Goal: Transaction & Acquisition: Purchase product/service

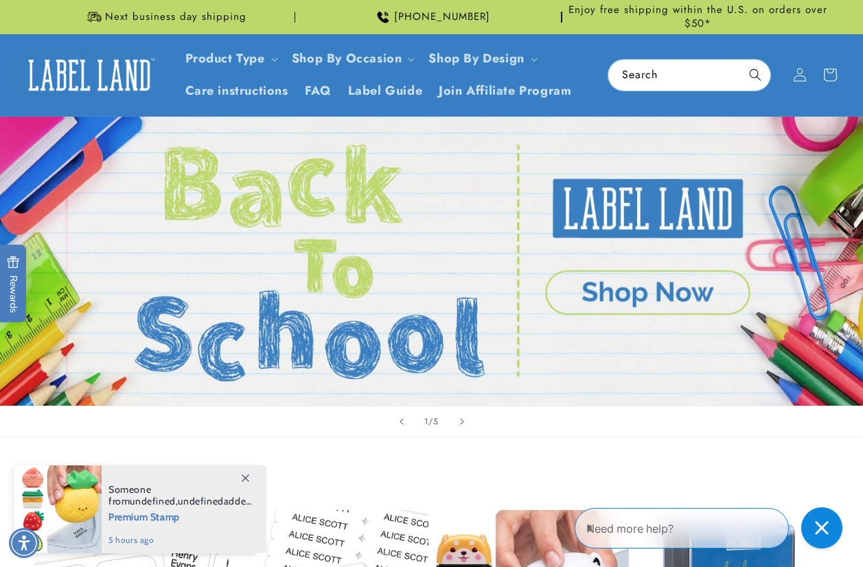
click at [860, 57] on header "Product Type Product Type Clothing Labels Clothing Stamps Logo Decals Multi-Use…" at bounding box center [431, 75] width 863 height 82
drag, startPoint x: 249, startPoint y: 479, endPoint x: 220, endPoint y: 490, distance: 30.5
click at [249, 479] on icon at bounding box center [246, 479] width 8 height 8
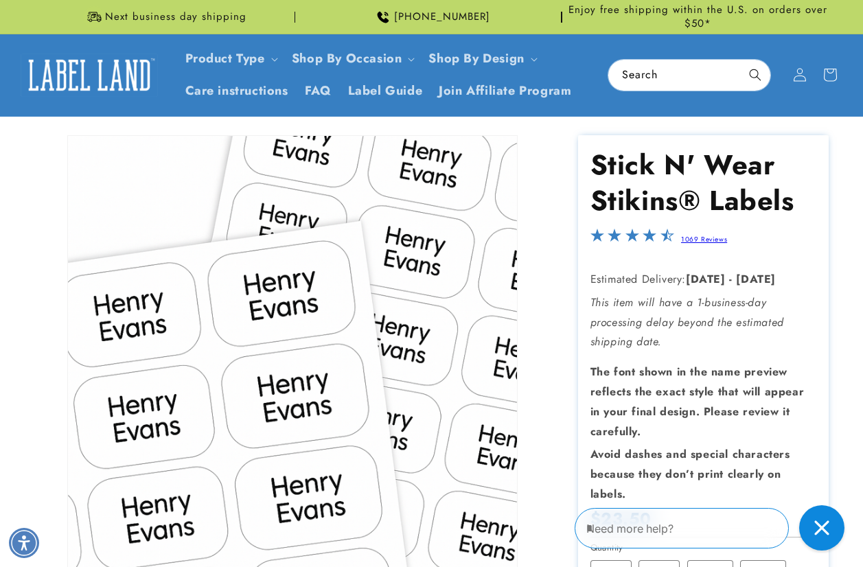
click at [821, 529] on icon "Close gorgias live chat" at bounding box center [821, 528] width 14 height 14
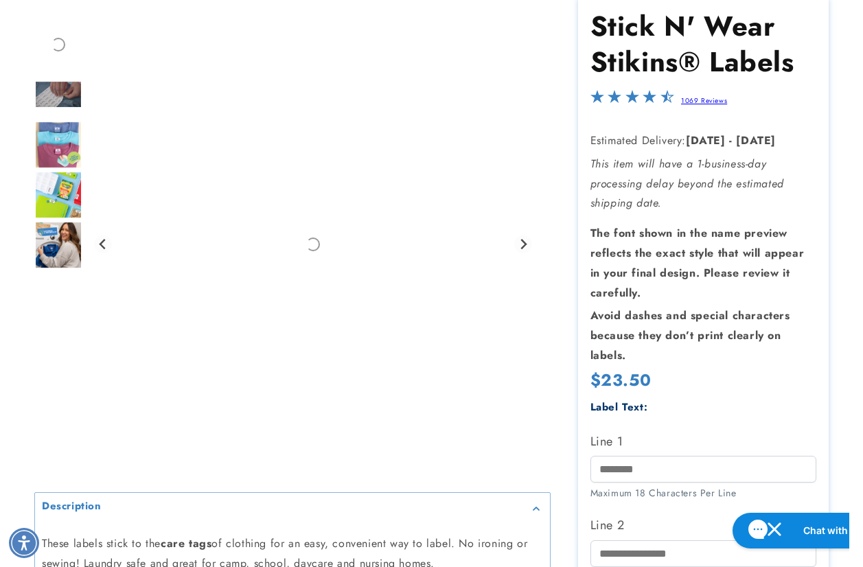
scroll to position [206, 0]
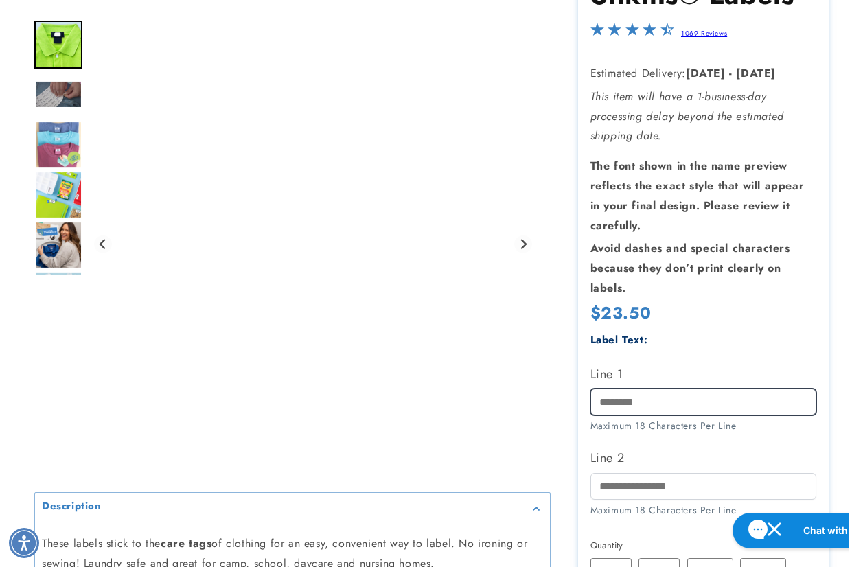
click at [610, 400] on input "Line 1" at bounding box center [704, 402] width 227 height 27
paste input "****"
type input "****"
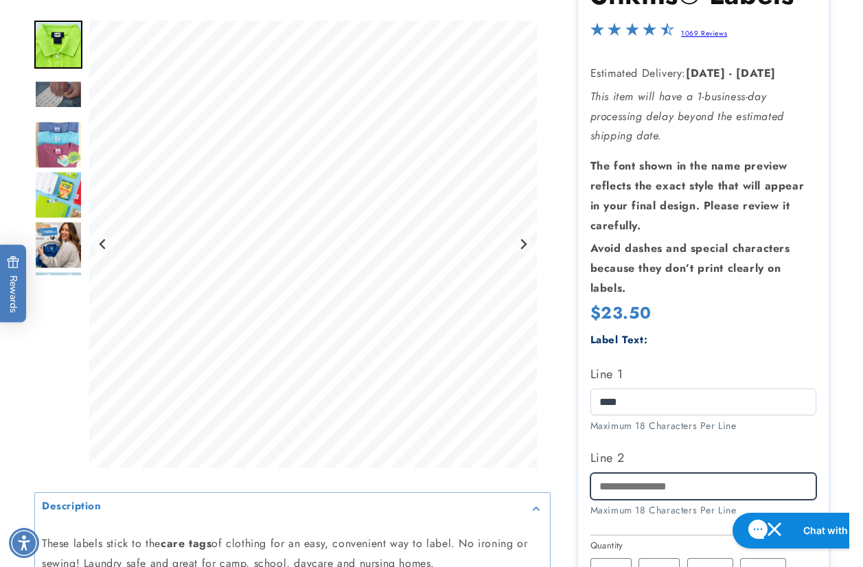
click at [662, 488] on input "Line 2" at bounding box center [704, 486] width 227 height 27
paste input "**********"
click at [598, 483] on input "**********" at bounding box center [704, 486] width 227 height 27
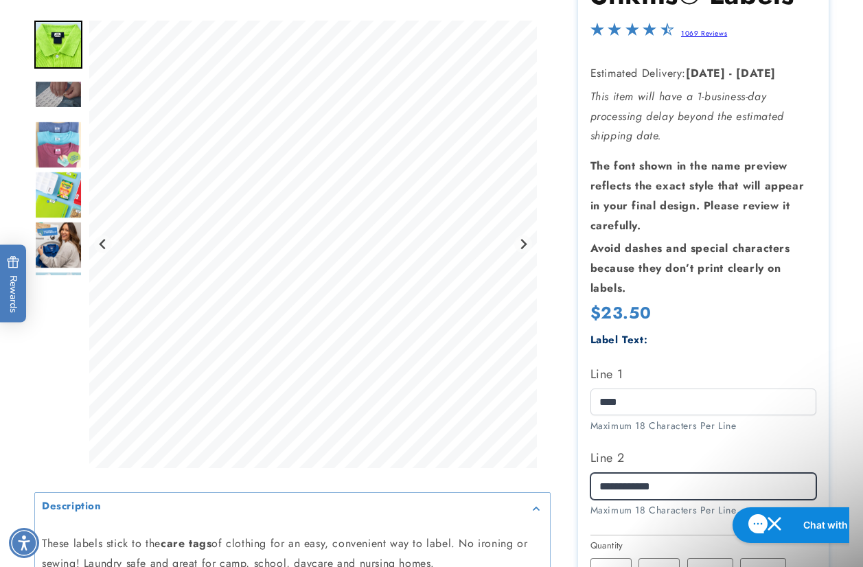
scroll to position [0, 0]
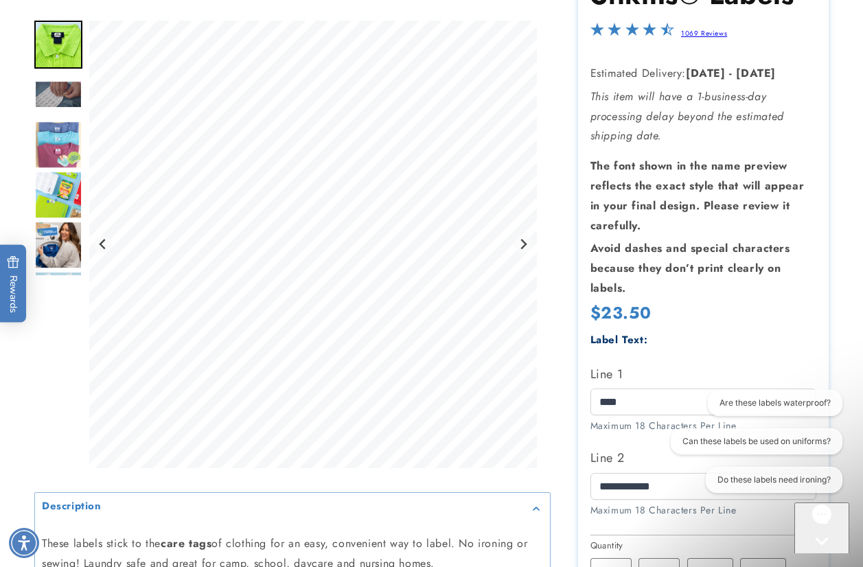
click at [836, 310] on div at bounding box center [431, 417] width 863 height 976
click at [822, 558] on icon "Gorgias live chat" at bounding box center [822, 565] width 14 height 14
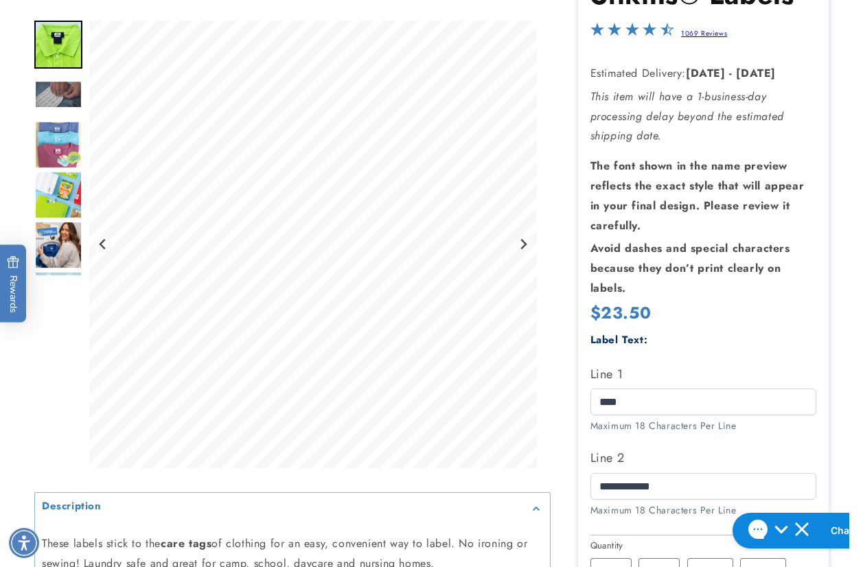
click at [852, 264] on div at bounding box center [431, 417] width 863 height 976
click at [848, 191] on div at bounding box center [431, 417] width 863 height 976
drag, startPoint x: 854, startPoint y: 230, endPoint x: 847, endPoint y: 236, distance: 9.2
click at [854, 230] on div at bounding box center [431, 417] width 863 height 976
drag, startPoint x: 689, startPoint y: 483, endPoint x: 536, endPoint y: 479, distance: 153.2
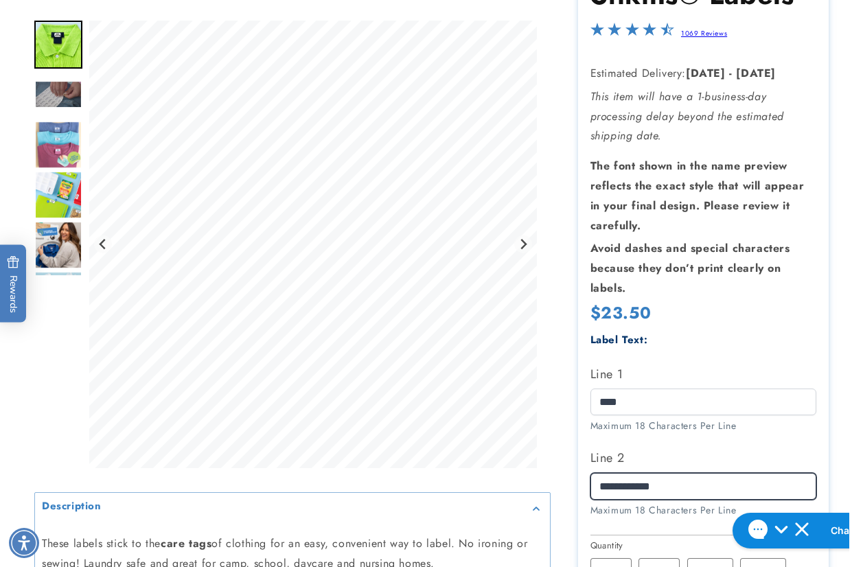
click at [536, 479] on div at bounding box center [431, 417] width 795 height 976
paste input "text"
type input "*********"
click at [840, 325] on div at bounding box center [431, 417] width 863 height 976
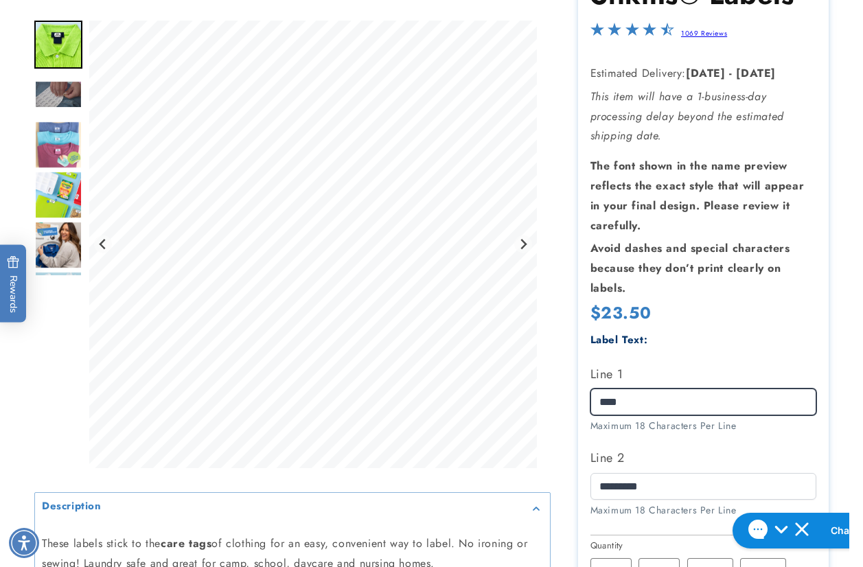
click at [483, 391] on div at bounding box center [431, 417] width 795 height 976
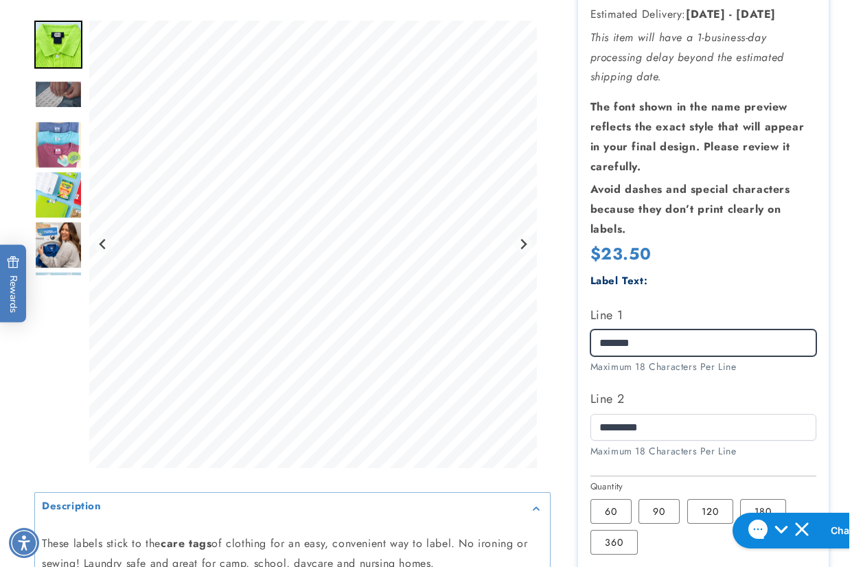
scroll to position [343, 0]
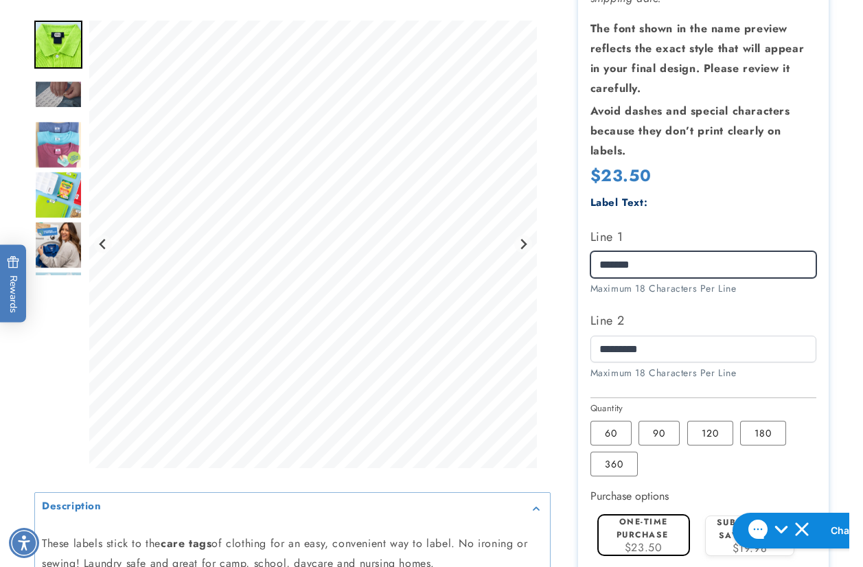
type input "*******"
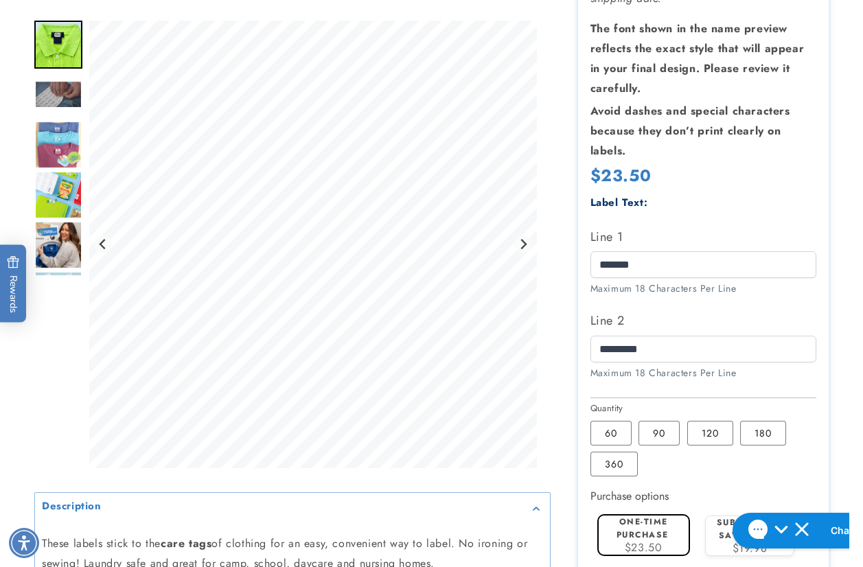
click at [852, 244] on div at bounding box center [431, 280] width 863 height 976
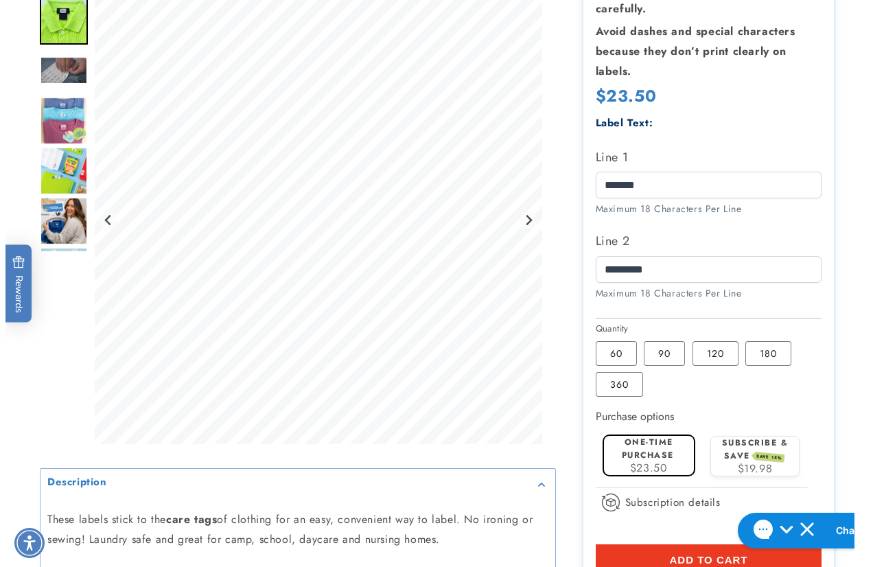
scroll to position [549, 0]
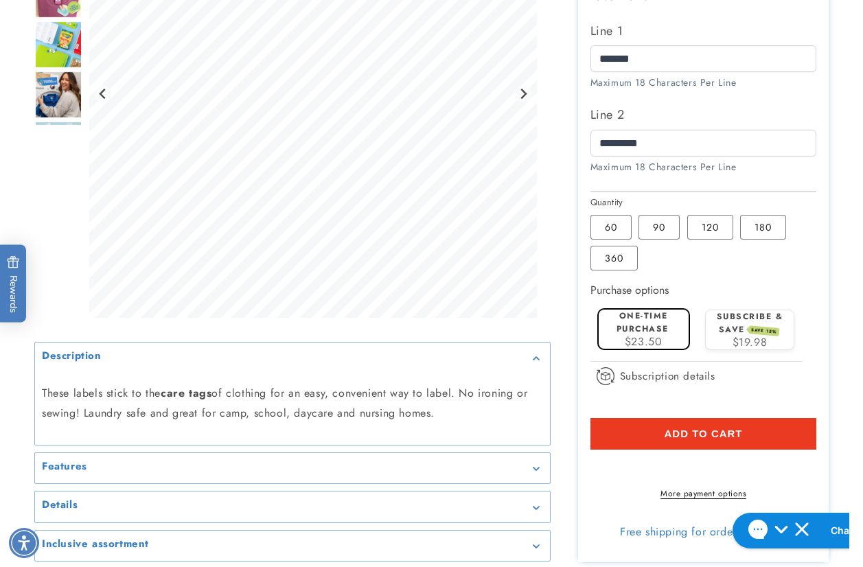
click at [666, 444] on button "Add to cart" at bounding box center [704, 434] width 227 height 32
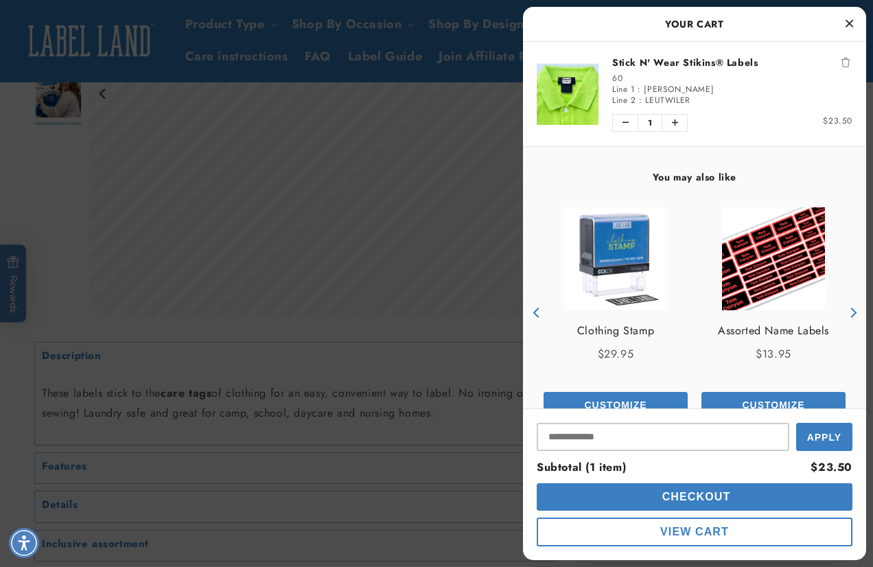
click at [624, 492] on button "Checkout" at bounding box center [695, 496] width 316 height 27
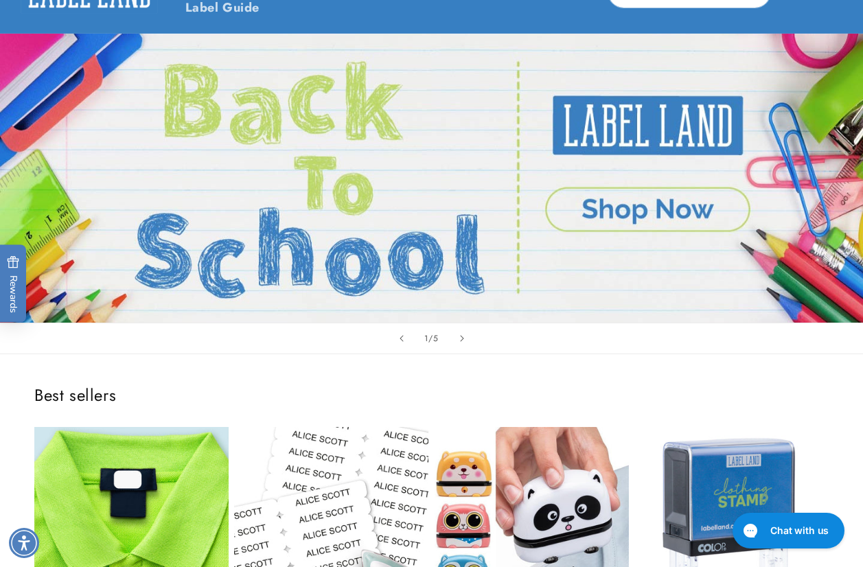
scroll to position [206, 0]
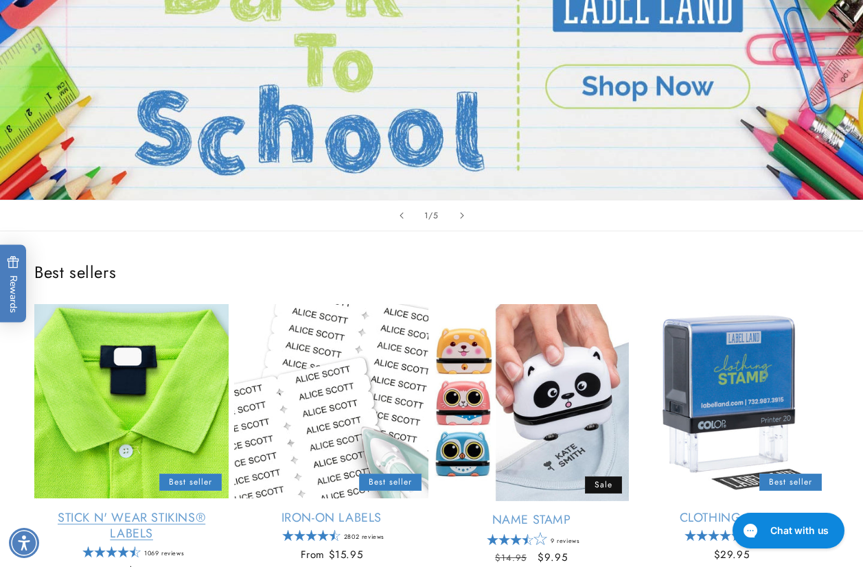
click at [144, 510] on link "Stick N' Wear Stikins® Labels" at bounding box center [131, 526] width 194 height 32
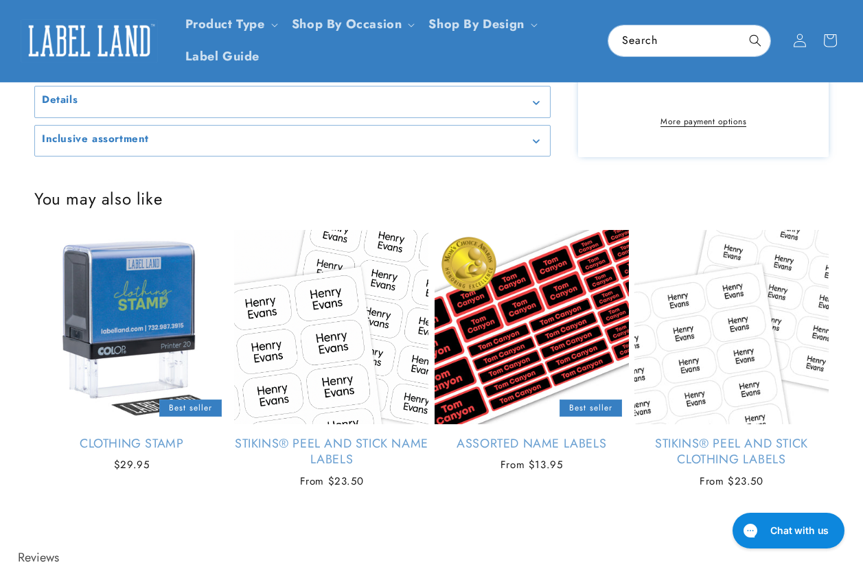
scroll to position [481, 0]
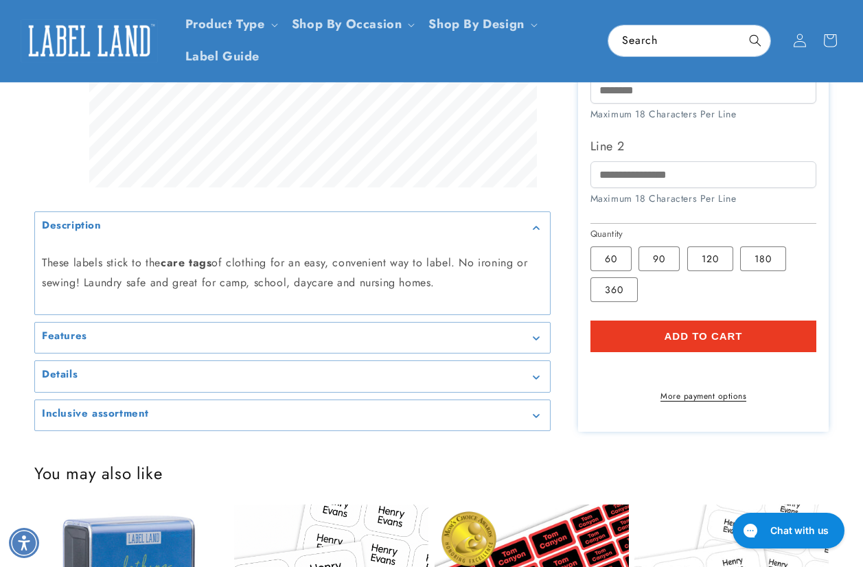
click at [108, 432] on media-gallery "Gallery Viewer" at bounding box center [292, 86] width 516 height 692
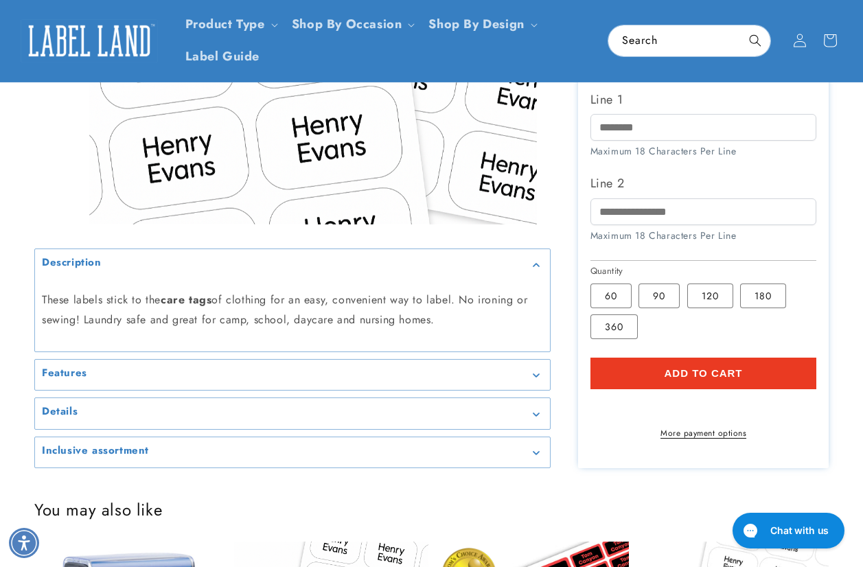
click at [84, 468] on summary "Inclusive assortment" at bounding box center [292, 452] width 515 height 31
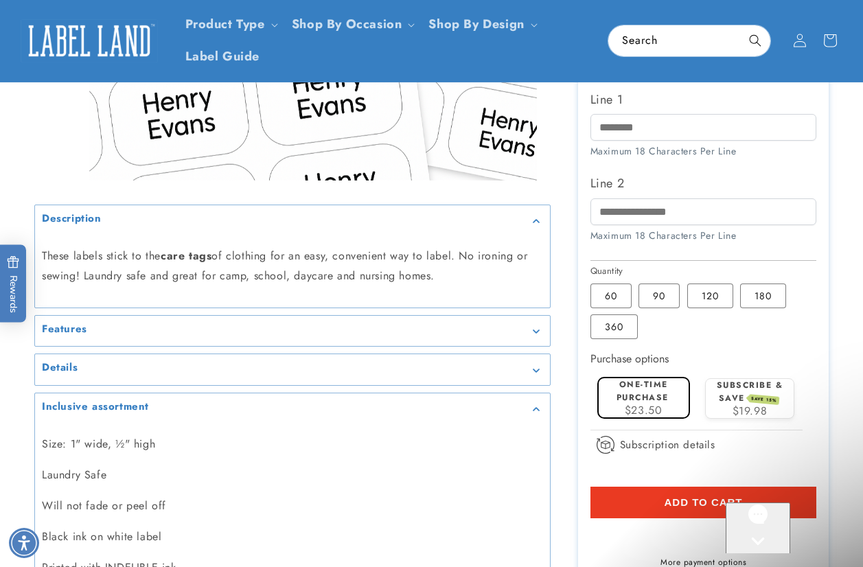
scroll to position [0, 0]
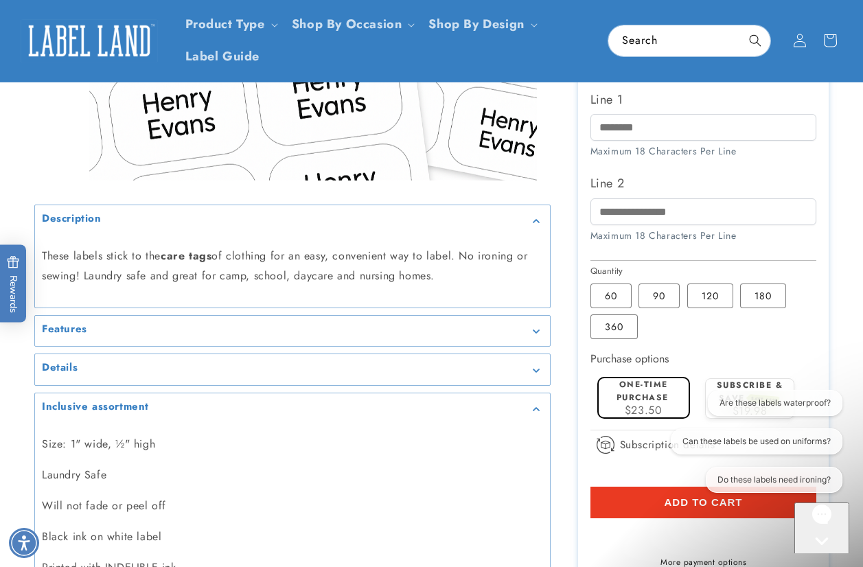
click at [832, 558] on div "Gorgias live chat" at bounding box center [822, 566] width 44 height 17
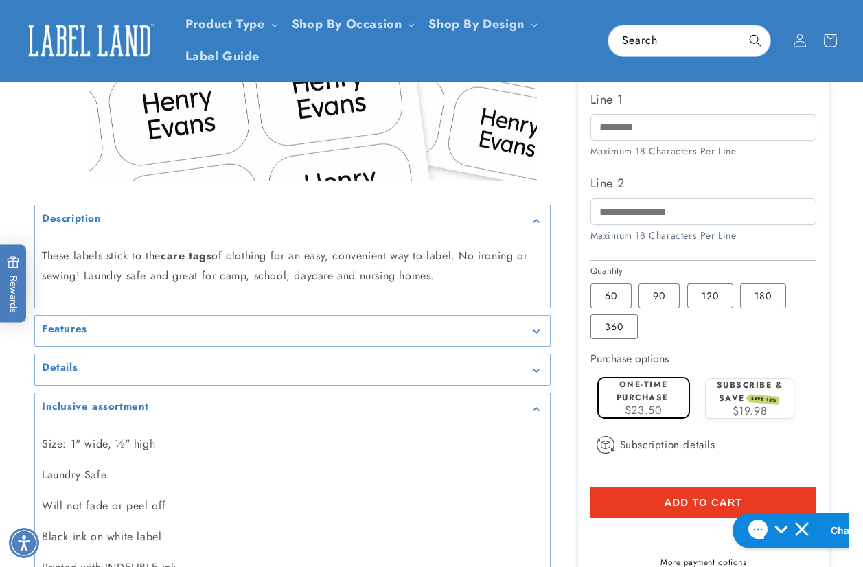
click at [856, 358] on div at bounding box center [431, 143] width 863 height 976
click at [558, 467] on div "Stick N' Wear Stikins® Labels Stick N' Wear Stikins® Labels 1069 Reviews Estima…" at bounding box center [690, 143] width 278 height 976
click at [564, 343] on div "Stick N' Wear Stikins® Labels Stick N' Wear Stikins® Labels 1069 Reviews Estima…" at bounding box center [690, 143] width 278 height 976
click at [557, 367] on div "Stick N' Wear Stikins® Labels Stick N' Wear Stikins® Labels 1069 Reviews Estima…" at bounding box center [690, 143] width 278 height 976
click at [849, 299] on div at bounding box center [431, 143] width 863 height 976
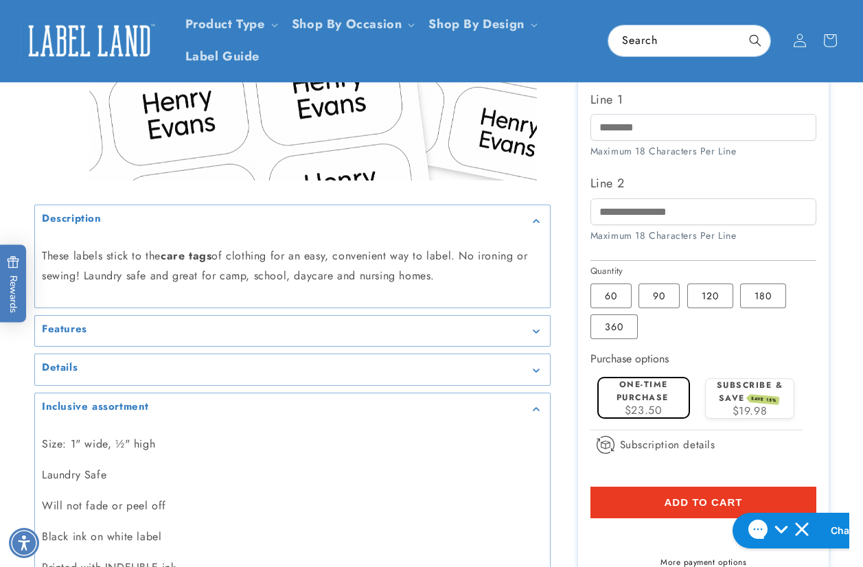
click at [839, 345] on div at bounding box center [431, 143] width 863 height 976
click at [562, 399] on div "Stick N' Wear Stikins® Labels Stick N' Wear Stikins® Labels 1069 Reviews Estima…" at bounding box center [690, 143] width 278 height 976
click at [8, 423] on div at bounding box center [431, 143] width 863 height 976
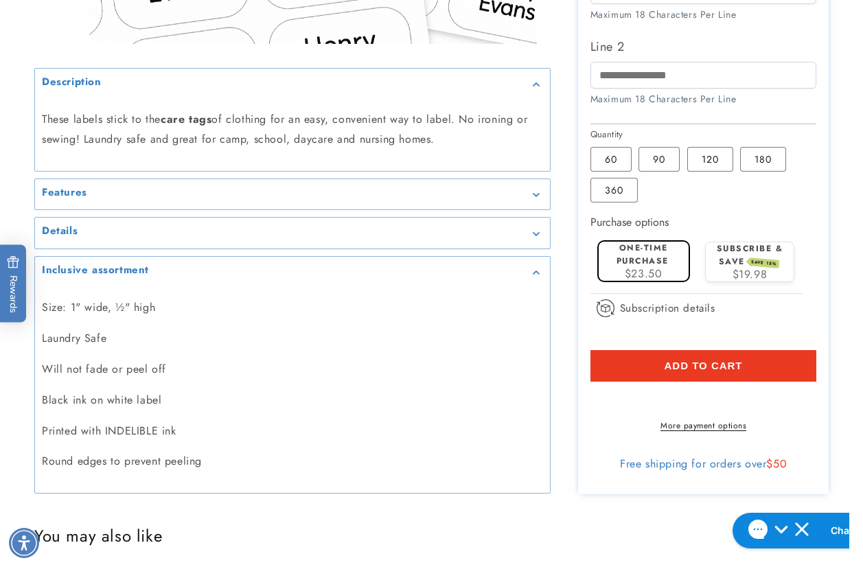
scroll to position [618, 0]
click at [834, 268] on div at bounding box center [431, 5] width 863 height 976
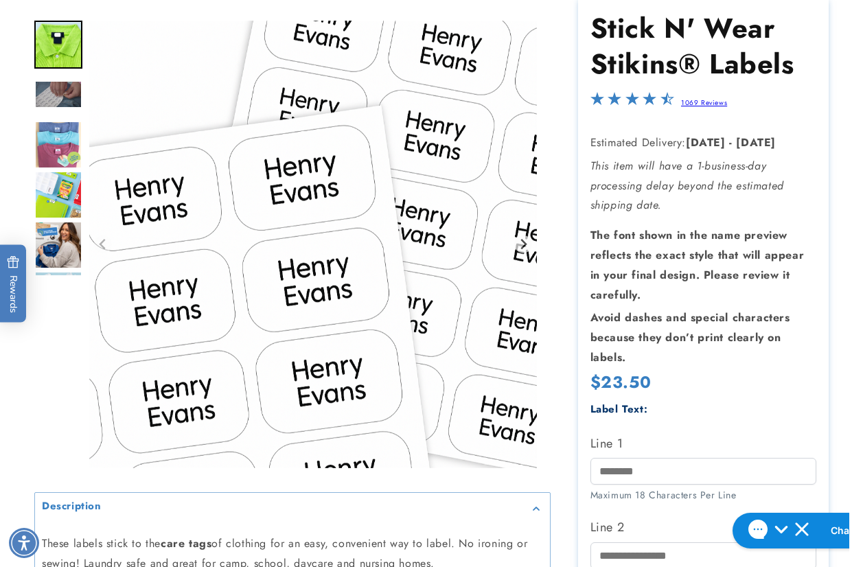
scroll to position [0, 0]
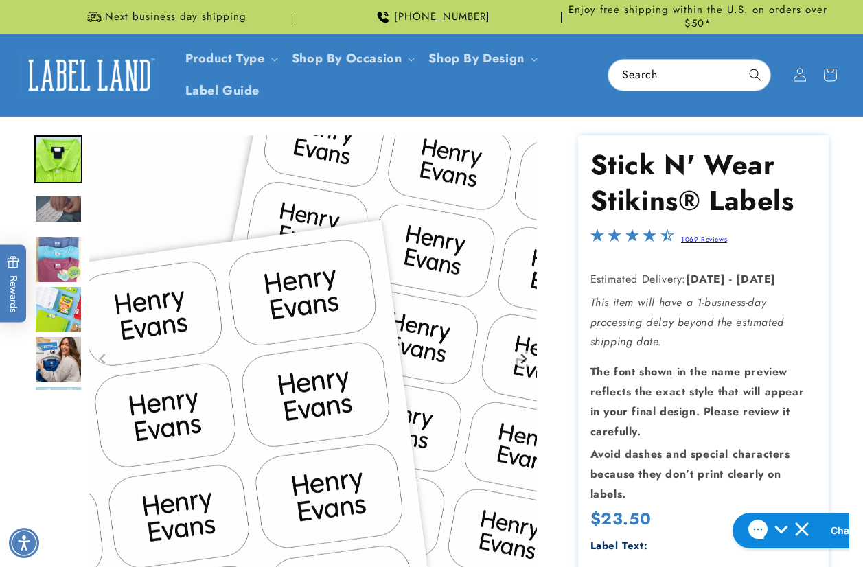
click at [619, 63] on input "Search" at bounding box center [689, 75] width 162 height 31
click at [674, 65] on input "Search" at bounding box center [689, 75] width 162 height 31
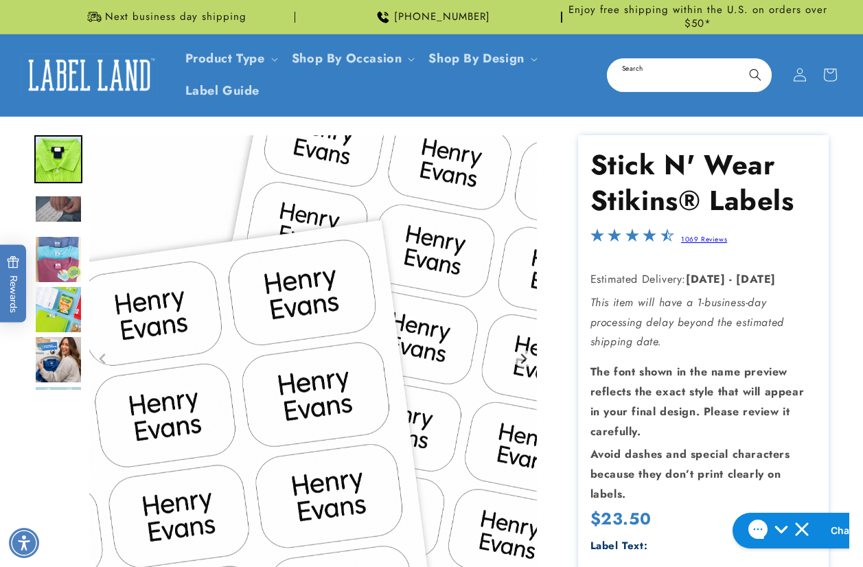
click at [680, 65] on input "Search" at bounding box center [689, 75] width 162 height 31
click at [670, 85] on input "Search" at bounding box center [689, 75] width 162 height 31
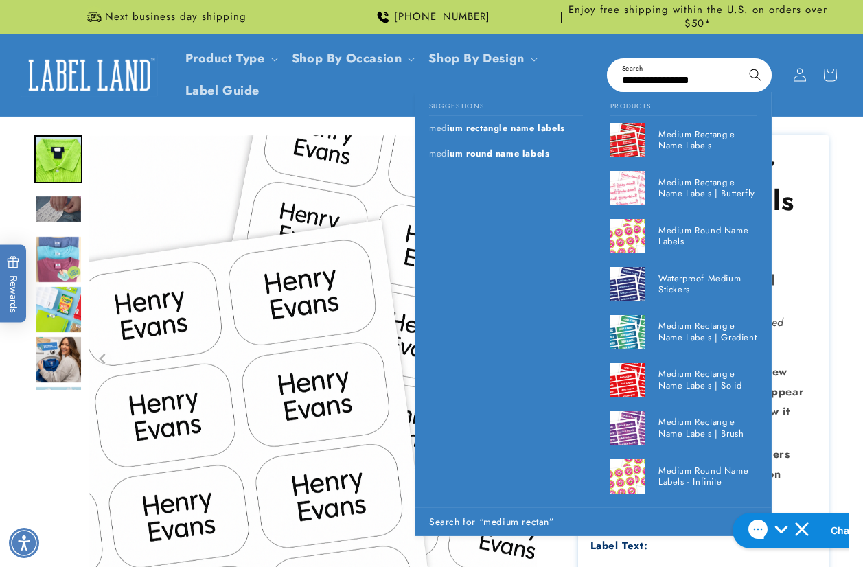
scroll to position [0, 7]
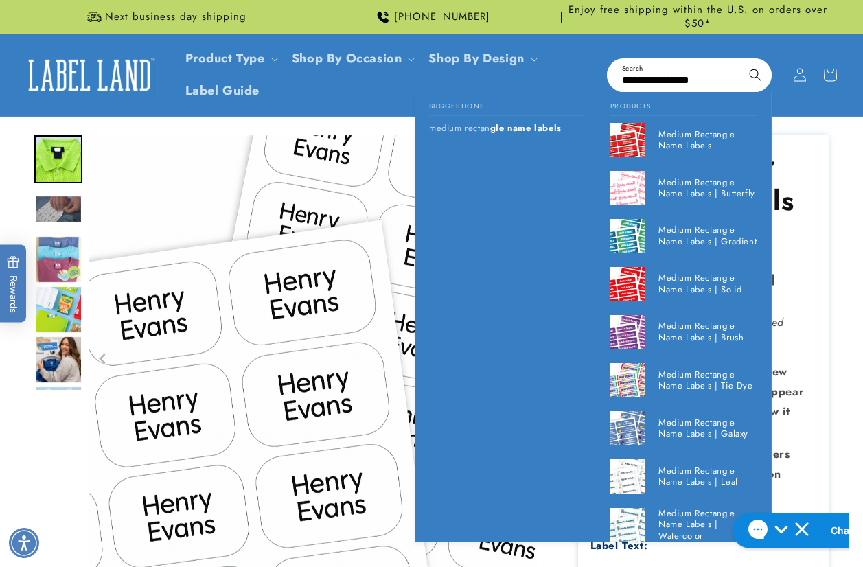
type input "**********"
click at [740, 60] on button "Search" at bounding box center [755, 75] width 30 height 30
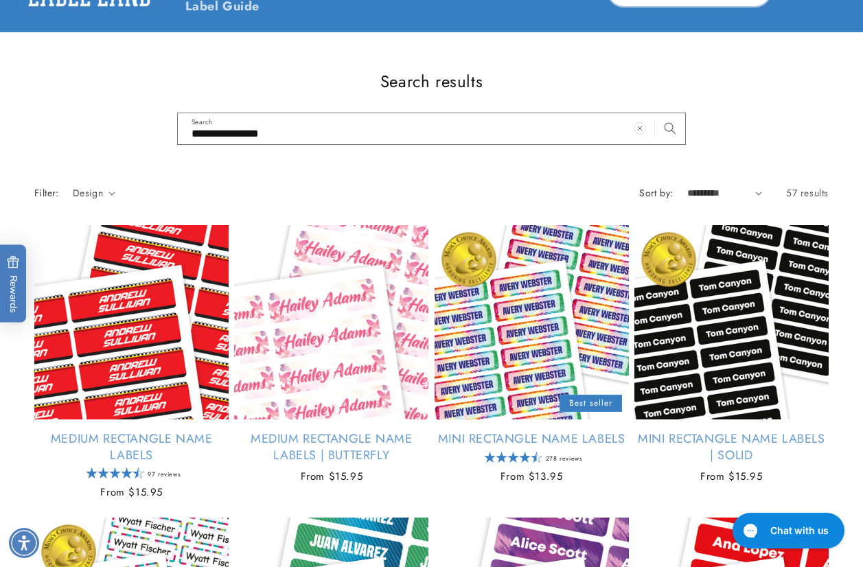
scroll to position [137, 0]
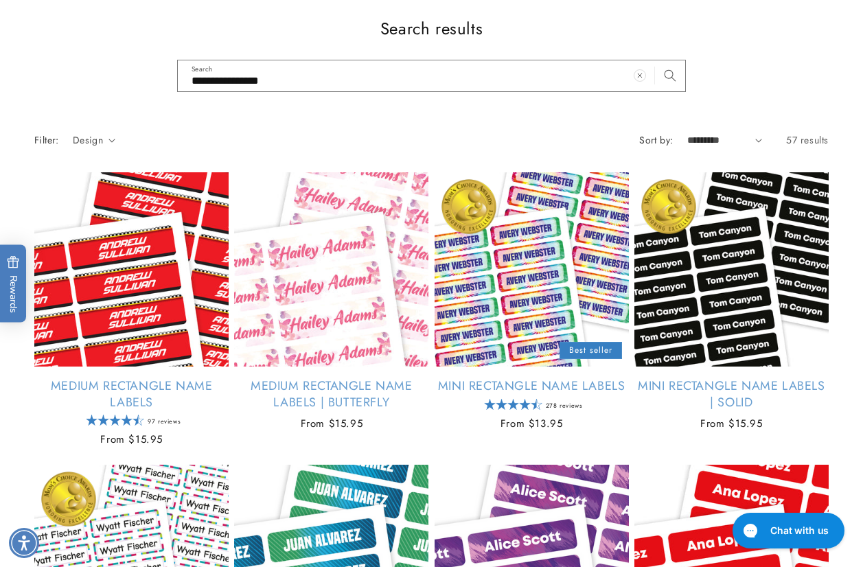
click at [651, 34] on h1 "Search results" at bounding box center [431, 28] width 795 height 21
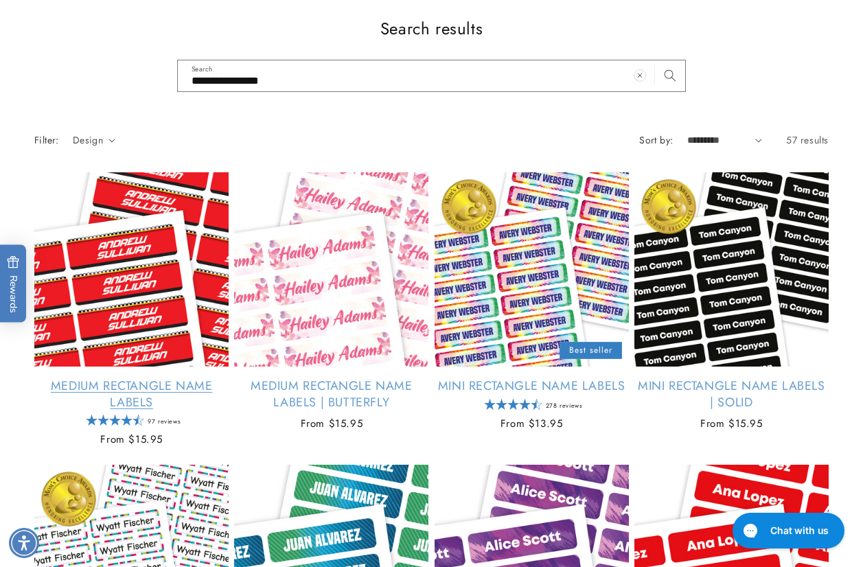
click at [150, 378] on link "Medium Rectangle Name Labels" at bounding box center [131, 394] width 194 height 32
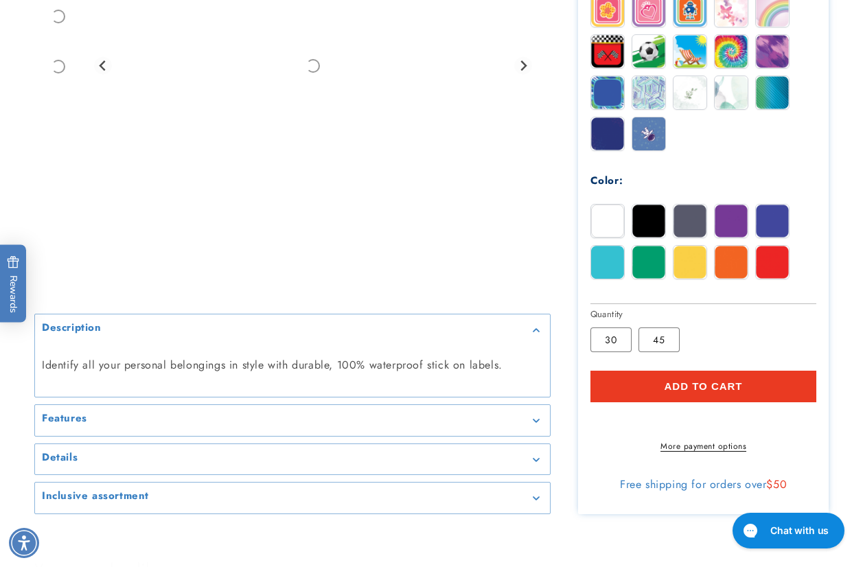
scroll to position [893, 0]
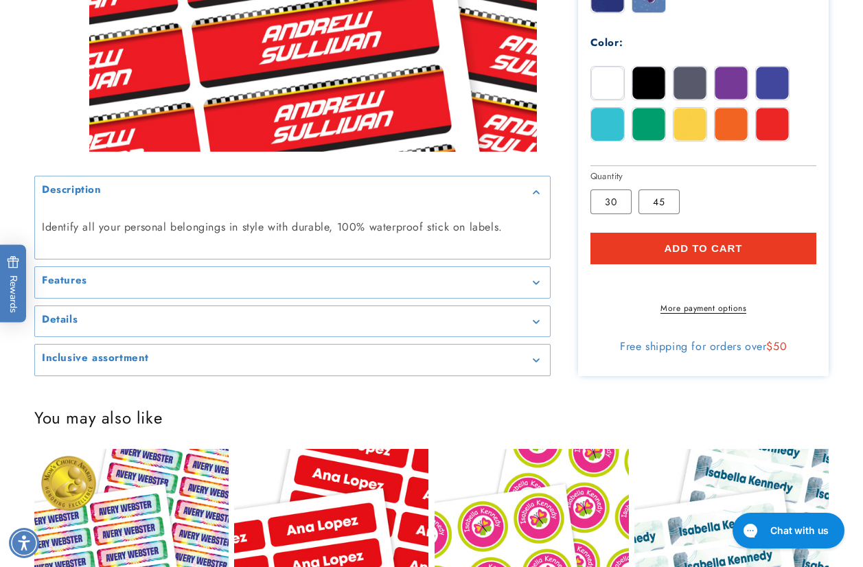
click at [96, 363] on summary "Inclusive assortment" at bounding box center [292, 360] width 515 height 31
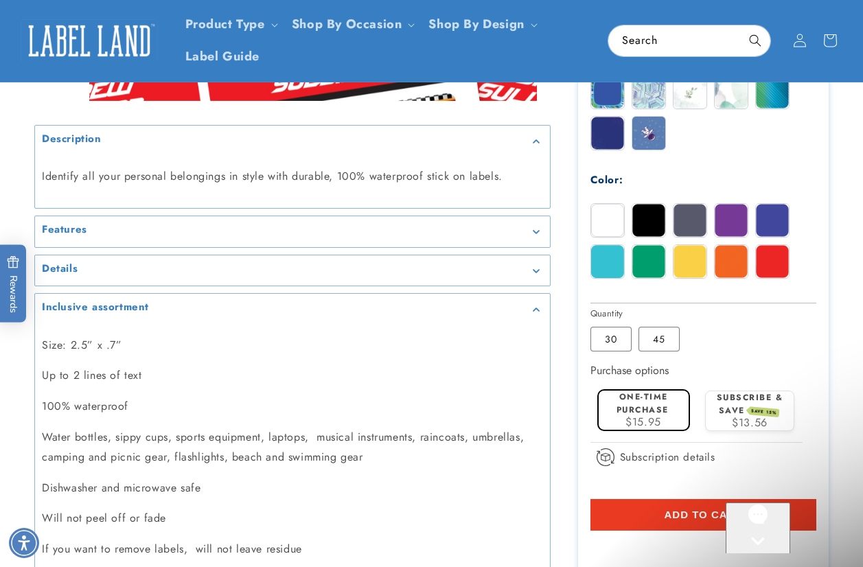
scroll to position [0, 0]
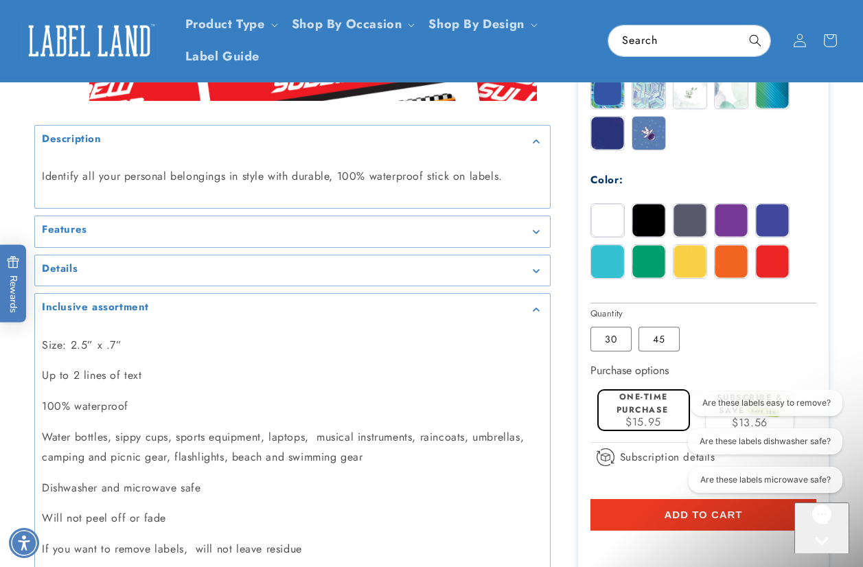
drag, startPoint x: 827, startPoint y: 536, endPoint x: 1623, endPoint y: 970, distance: 906.8
click at [827, 558] on div "Gorgias live chat" at bounding box center [822, 566] width 44 height 17
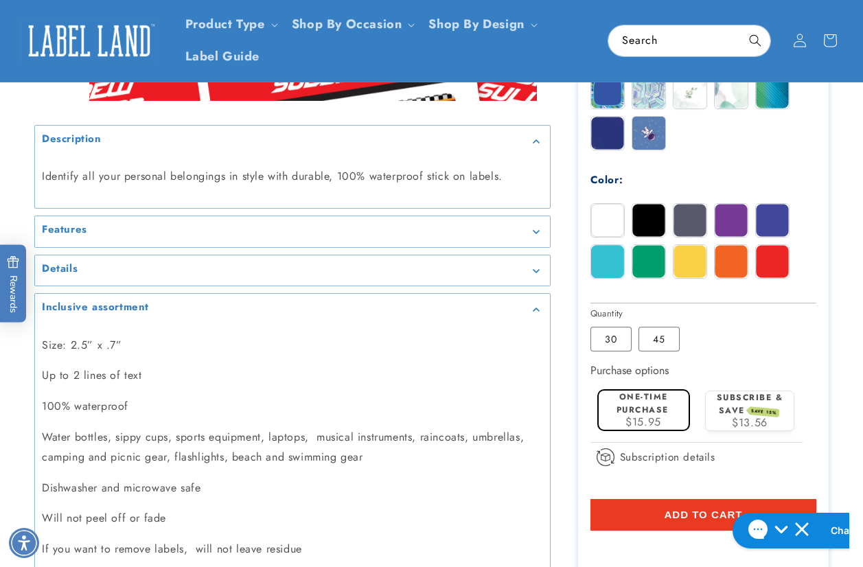
click at [844, 396] on div at bounding box center [431, 11] width 863 height 1263
click at [841, 313] on div at bounding box center [431, 11] width 863 height 1263
click at [840, 363] on div at bounding box center [431, 11] width 863 height 1263
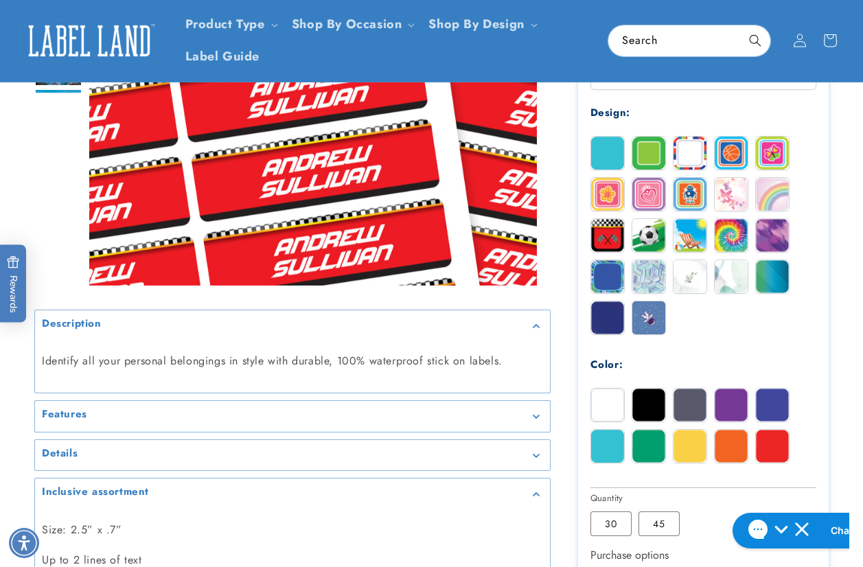
scroll to position [687, 0]
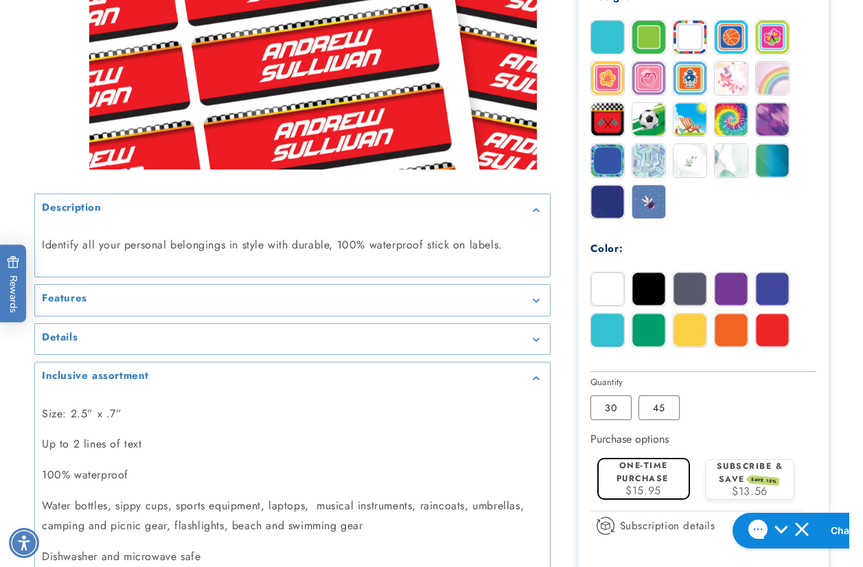
drag, startPoint x: 862, startPoint y: 395, endPoint x: 768, endPoint y: 407, distance: 95.5
click at [862, 395] on div at bounding box center [431, 80] width 863 height 1263
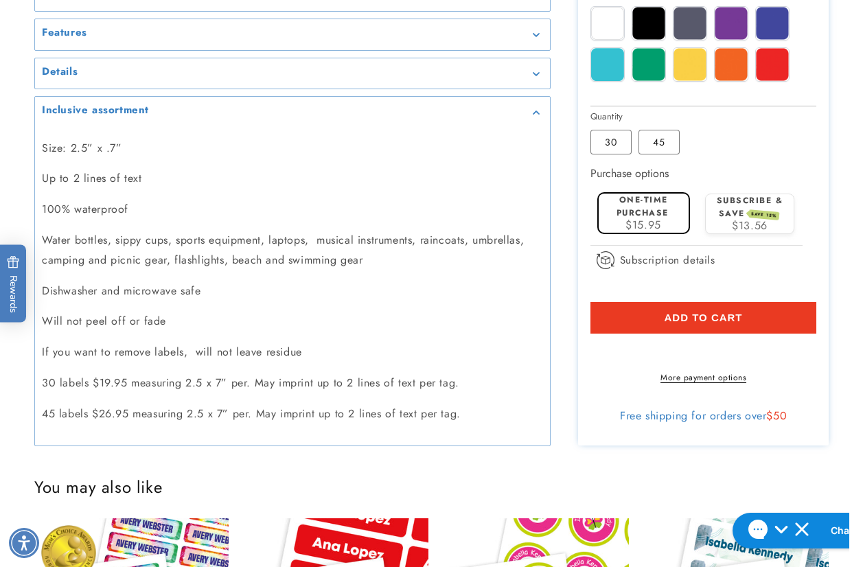
scroll to position [1030, 0]
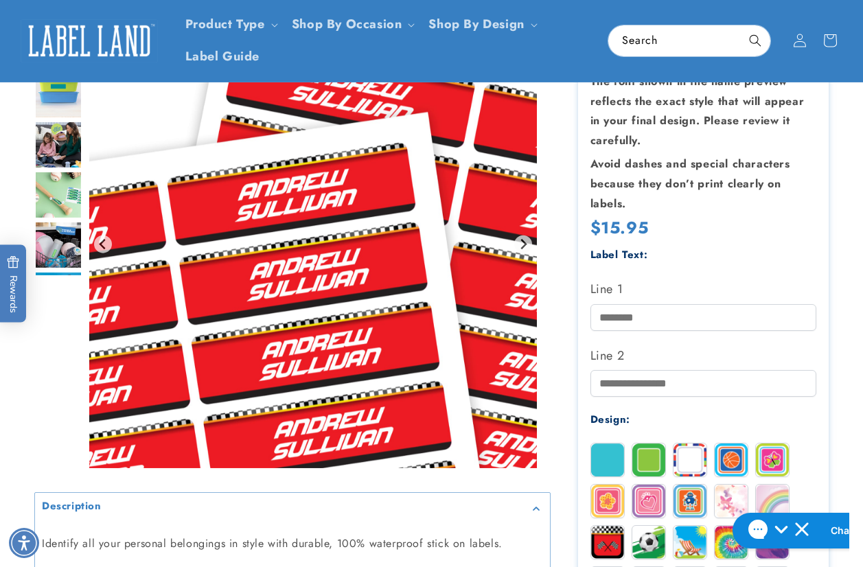
scroll to position [69, 0]
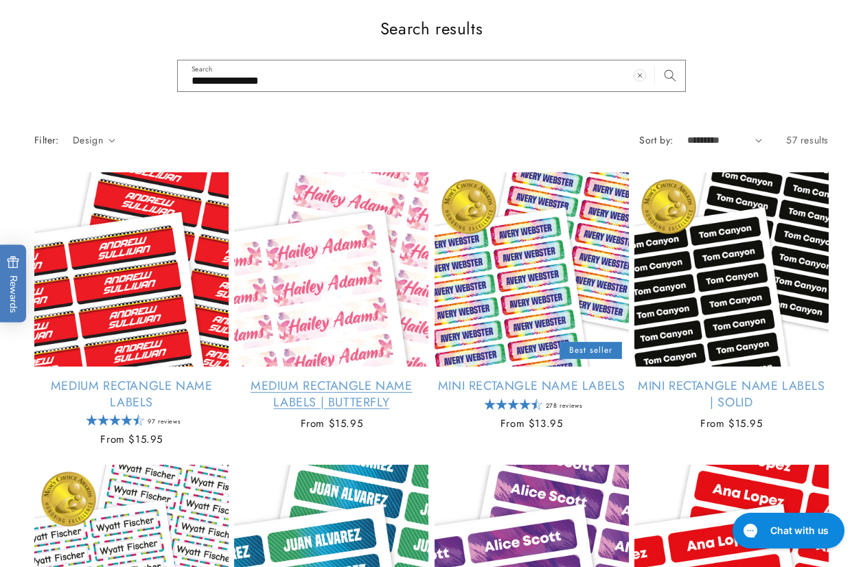
click at [302, 378] on link "Medium Rectangle Name Labels | Butterfly" at bounding box center [331, 394] width 194 height 32
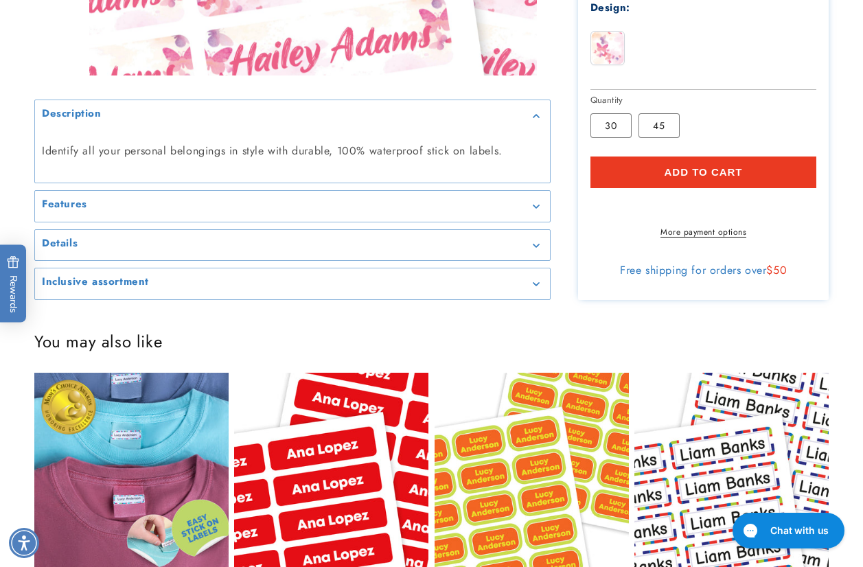
scroll to position [687, 0]
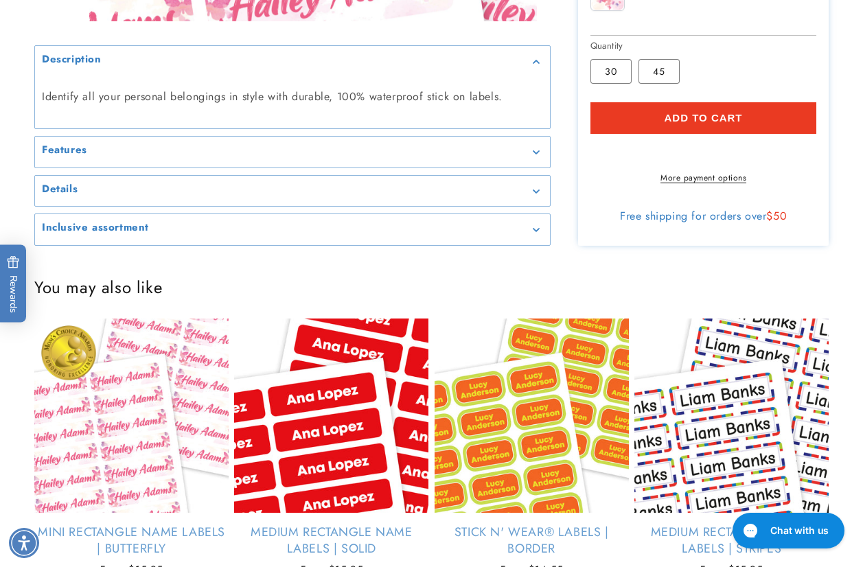
click at [78, 236] on h2 "Inclusive assortment" at bounding box center [95, 229] width 107 height 14
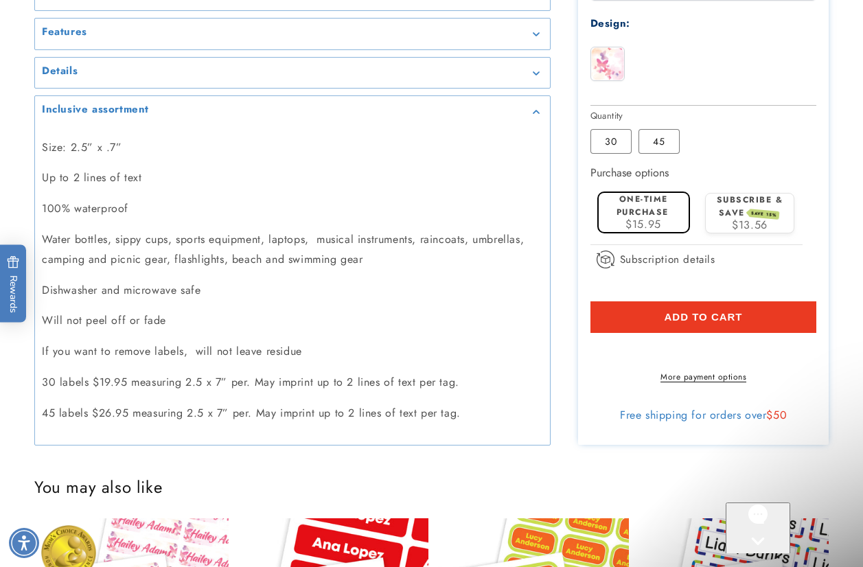
scroll to position [0, 0]
